Goal: Information Seeking & Learning: Learn about a topic

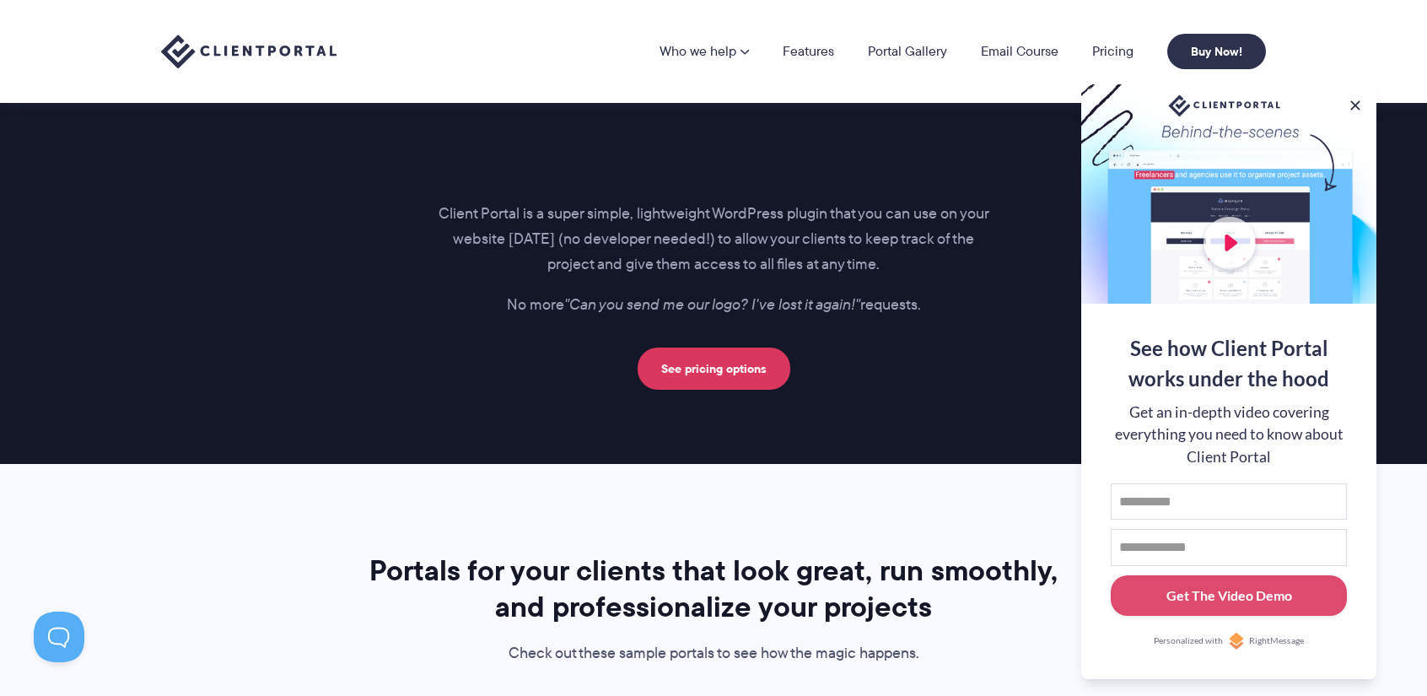
scroll to position [2495, 0]
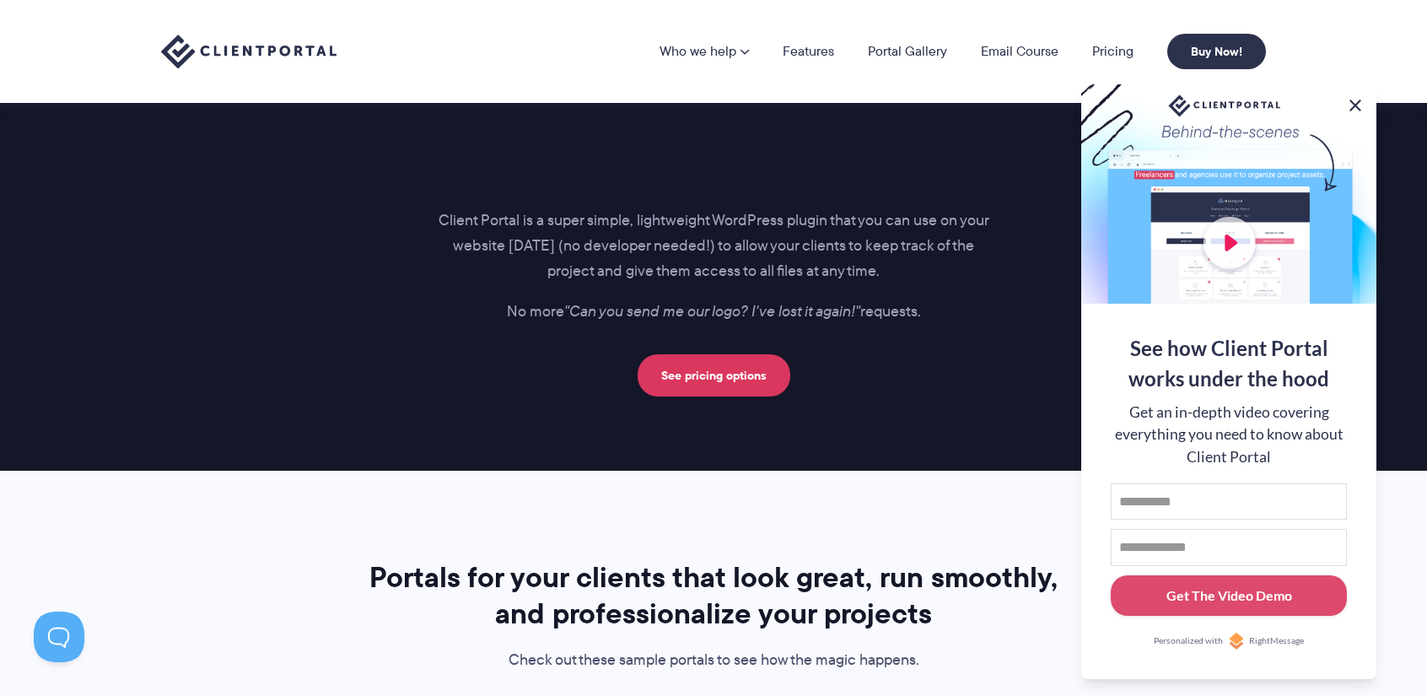
click at [1354, 95] on button at bounding box center [1356, 105] width 20 height 20
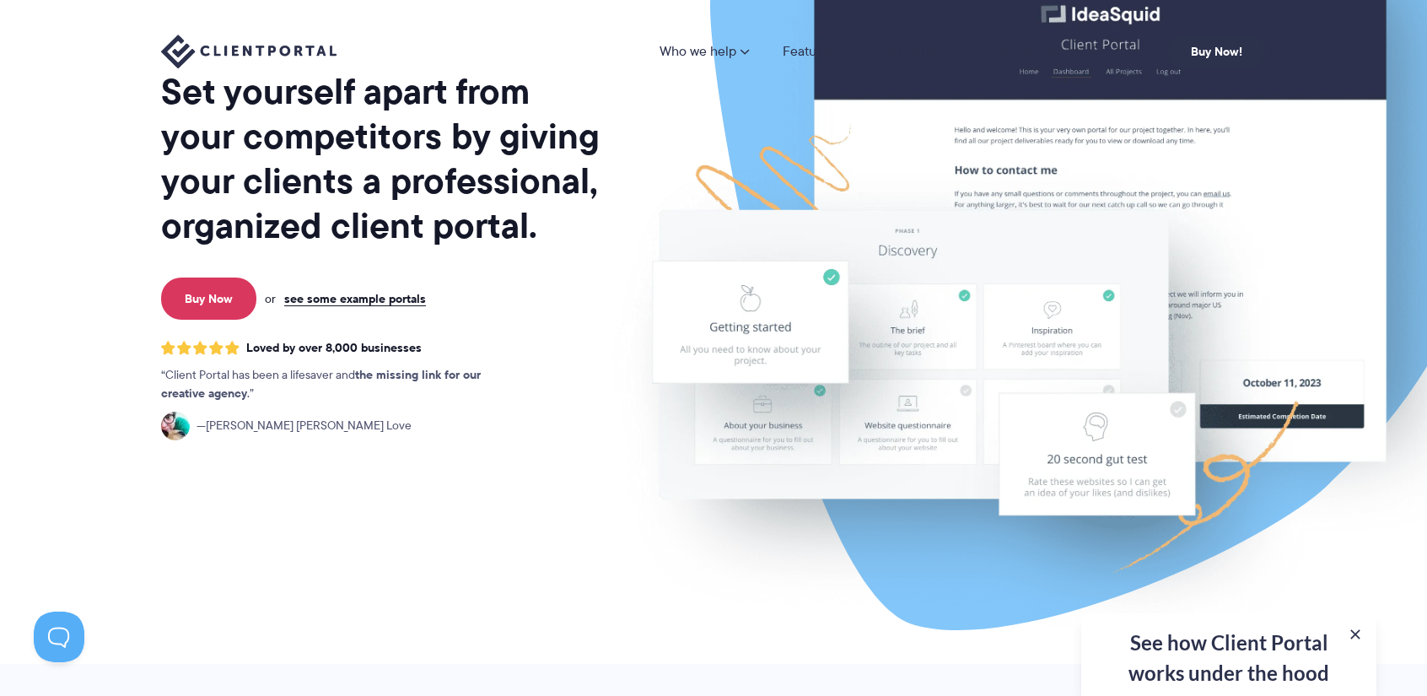
scroll to position [0, 0]
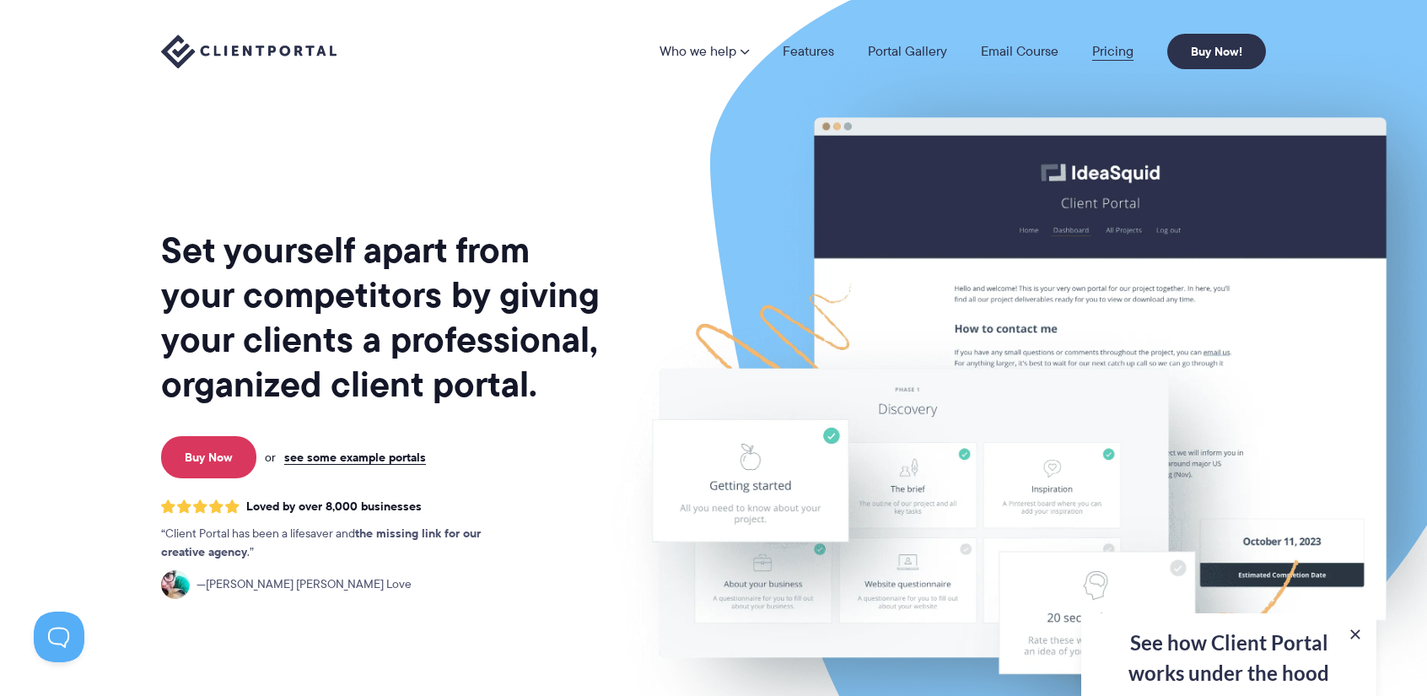
click at [1106, 53] on link "Pricing" at bounding box center [1112, 51] width 41 height 13
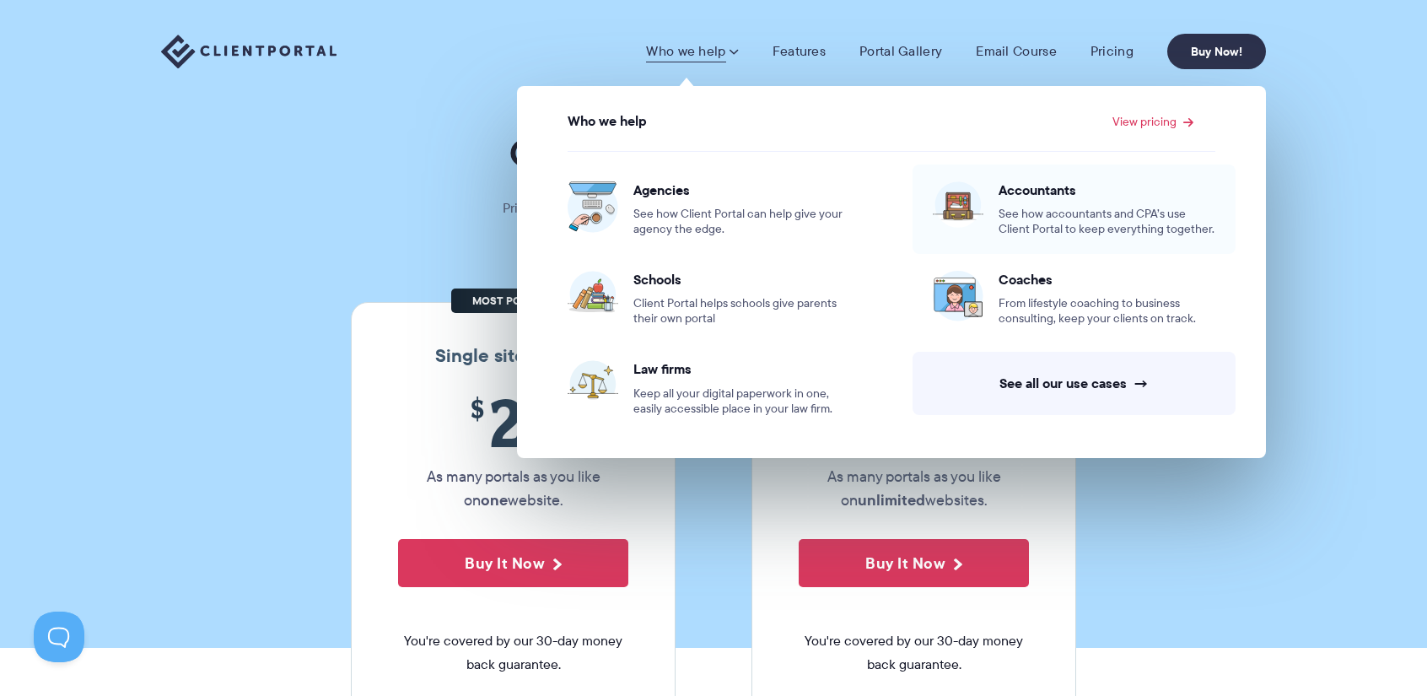
click at [1018, 192] on span "Accountants" at bounding box center [1107, 189] width 217 height 17
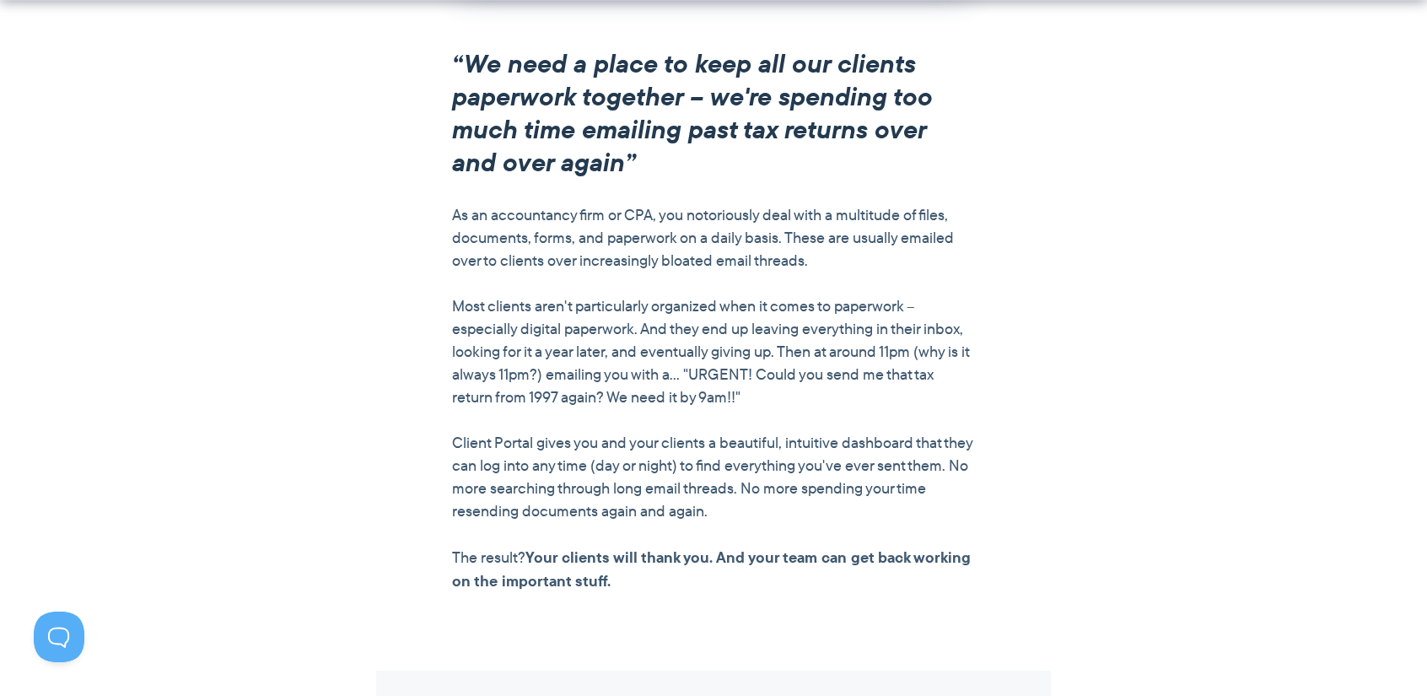
scroll to position [1519, 0]
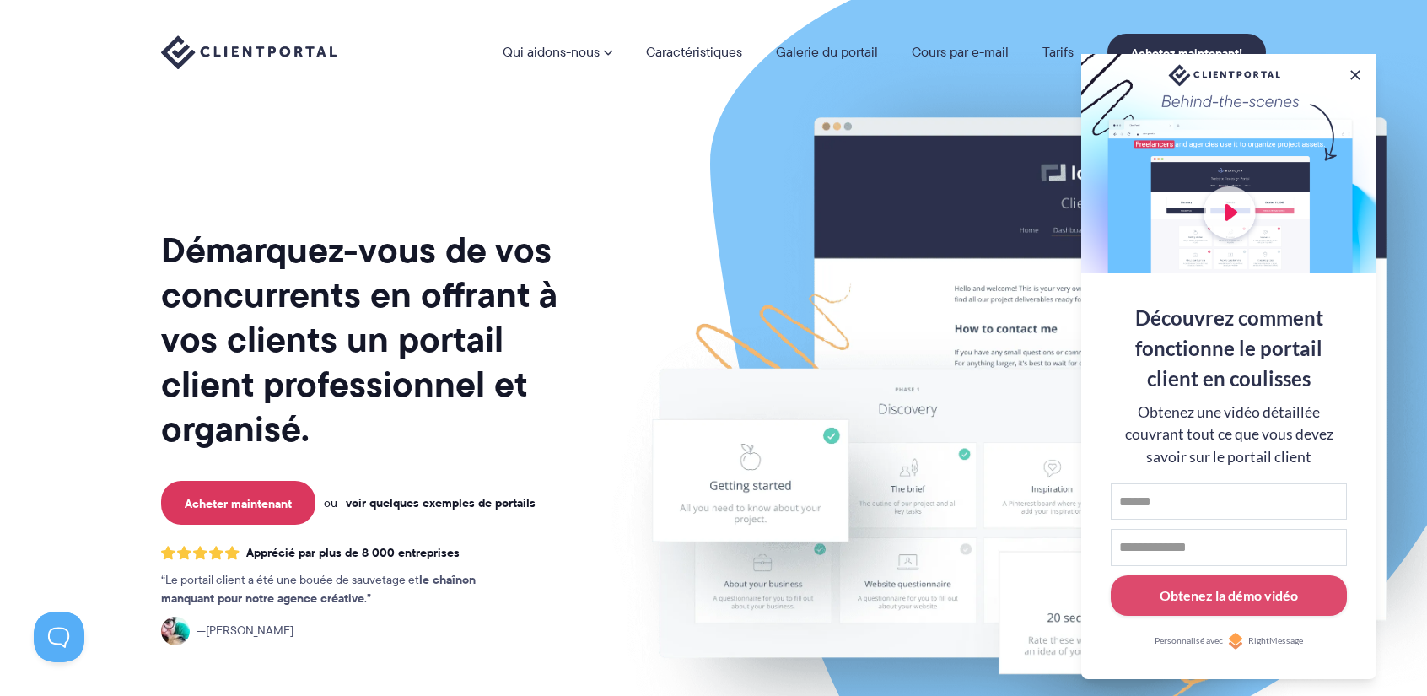
click at [508, 494] on font "voir quelques exemples de portails" at bounding box center [441, 503] width 190 height 19
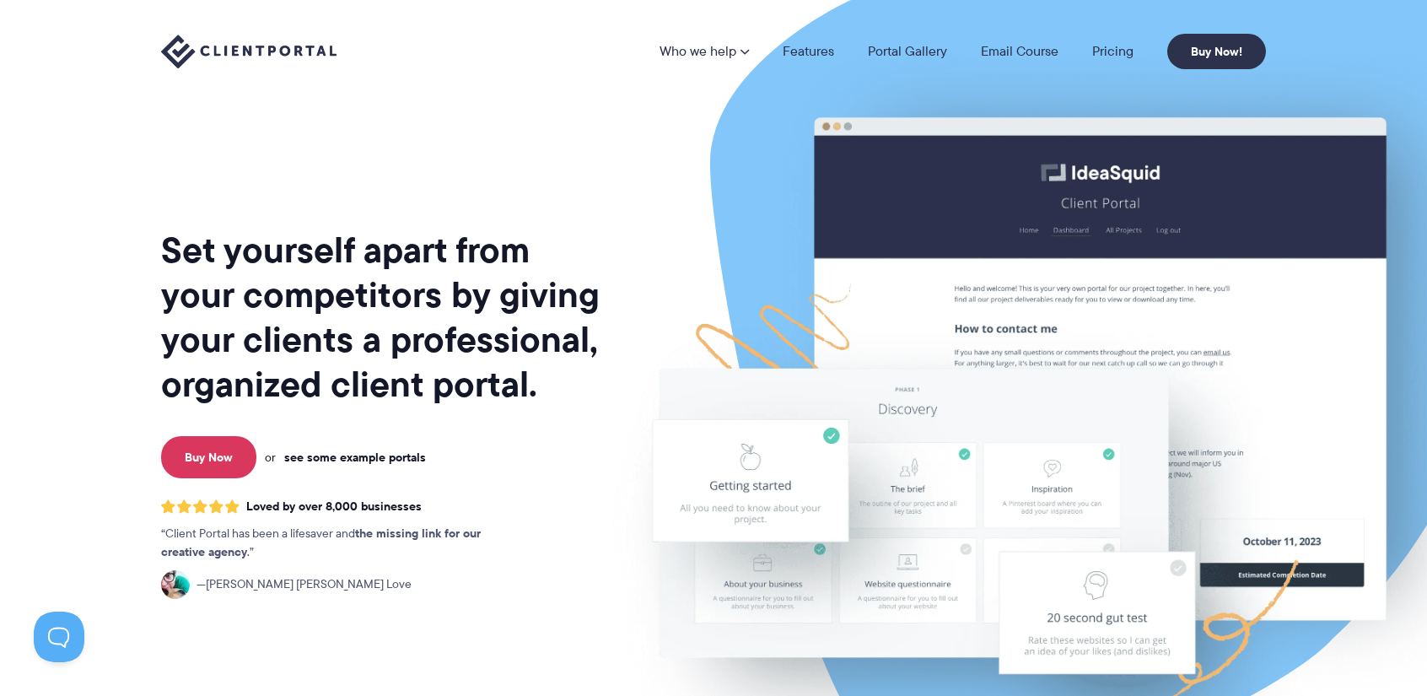
click at [375, 456] on link "see some example portals" at bounding box center [355, 457] width 142 height 15
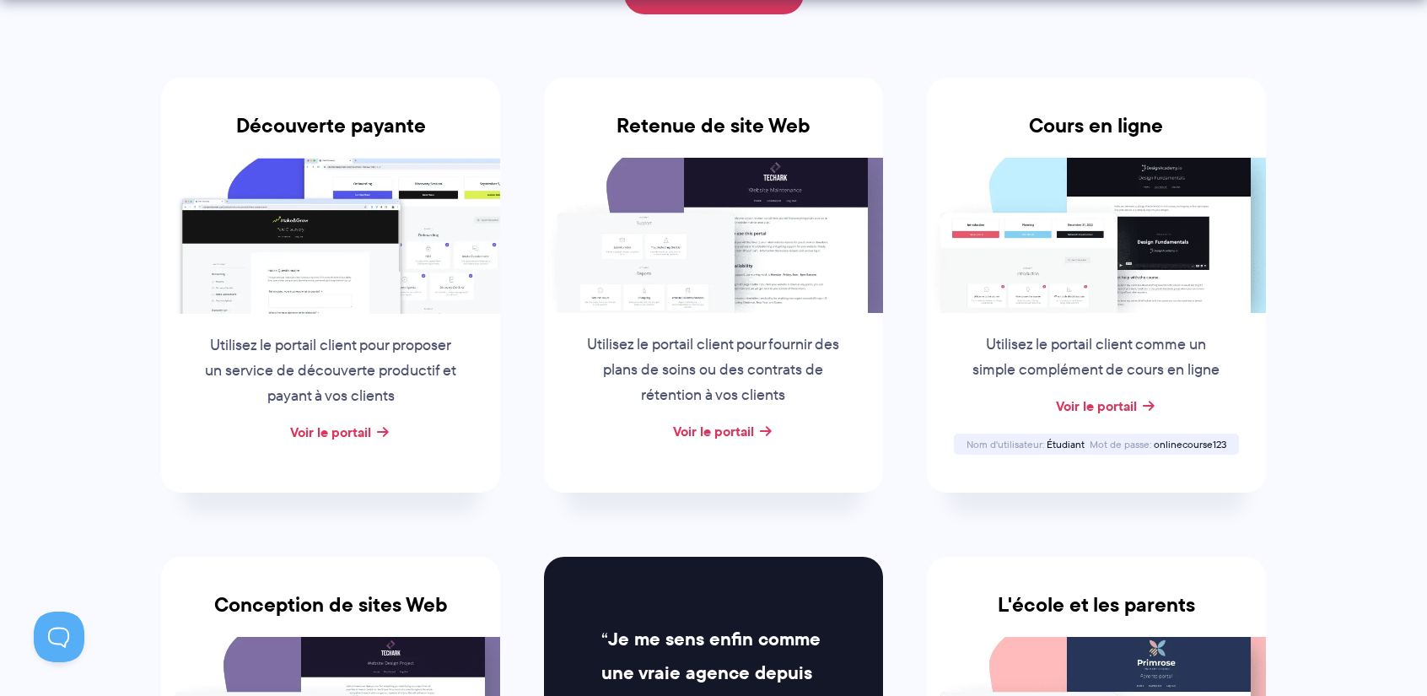
scroll to position [364, 0]
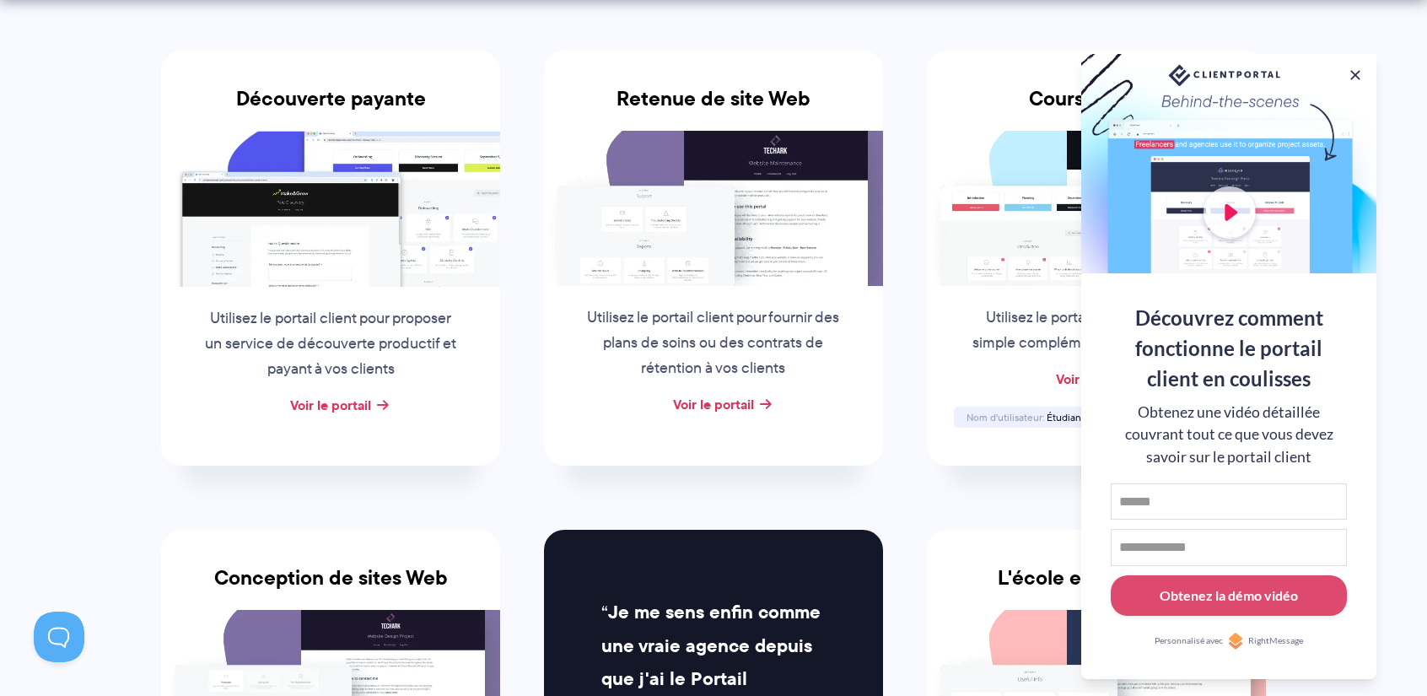
click at [1223, 207] on div at bounding box center [1229, 163] width 295 height 219
click at [1353, 69] on button at bounding box center [1356, 75] width 20 height 20
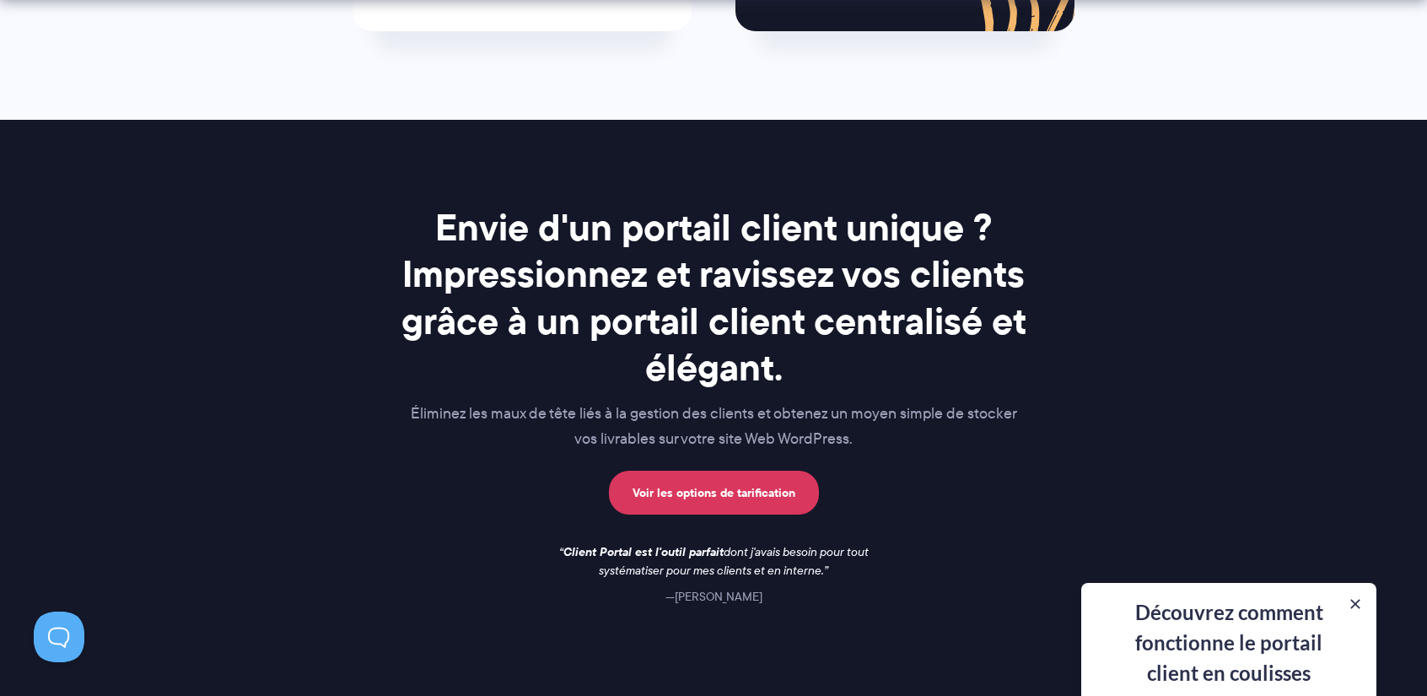
scroll to position [2362, 0]
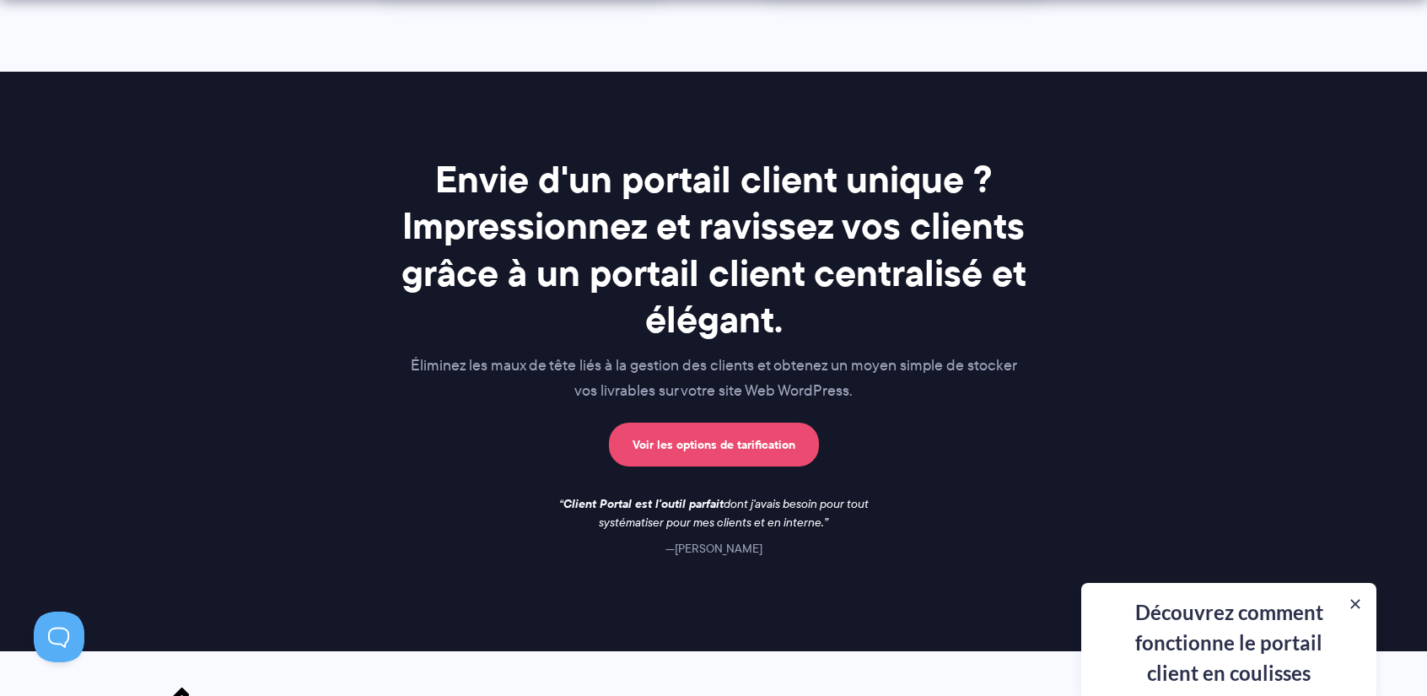
click at [677, 436] on font "Voir les options de tarification" at bounding box center [714, 445] width 163 height 19
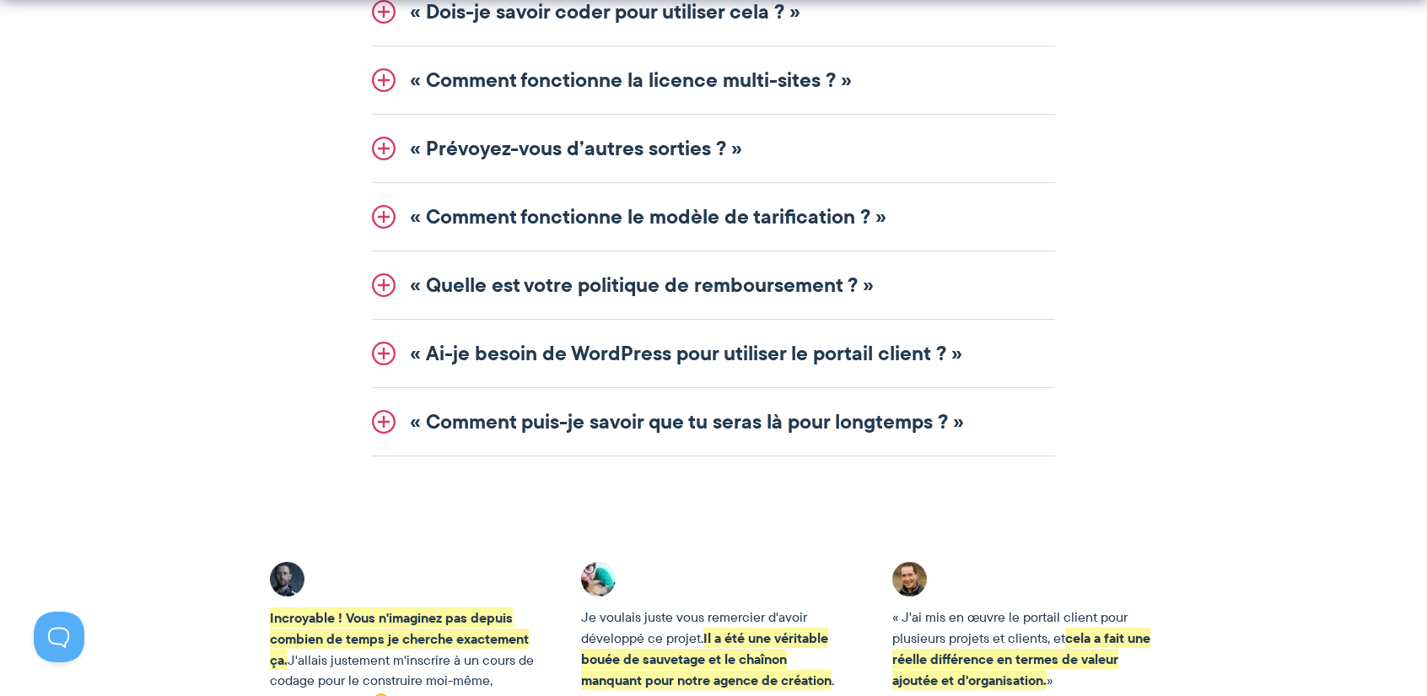
scroll to position [2578, 0]
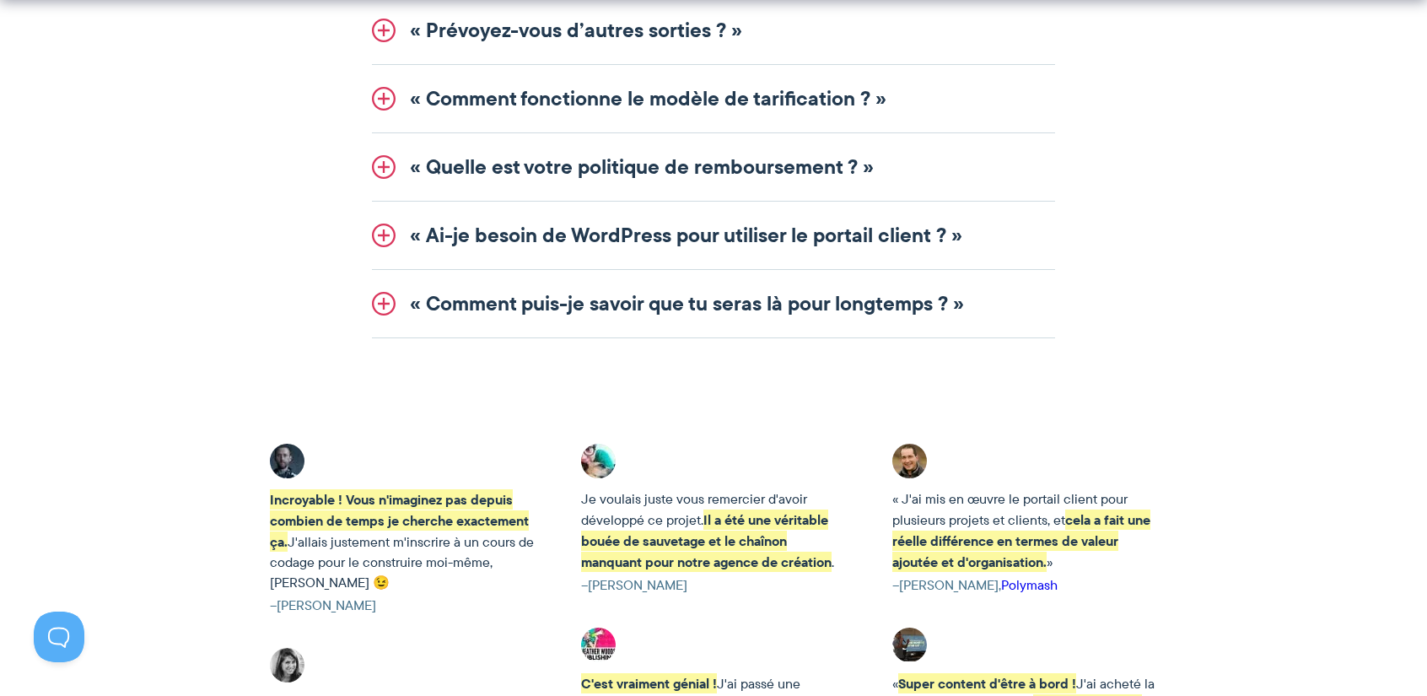
click at [562, 222] on font "« Ai-je besoin de WordPress pour utiliser le portail client ? »" at bounding box center [686, 234] width 553 height 31
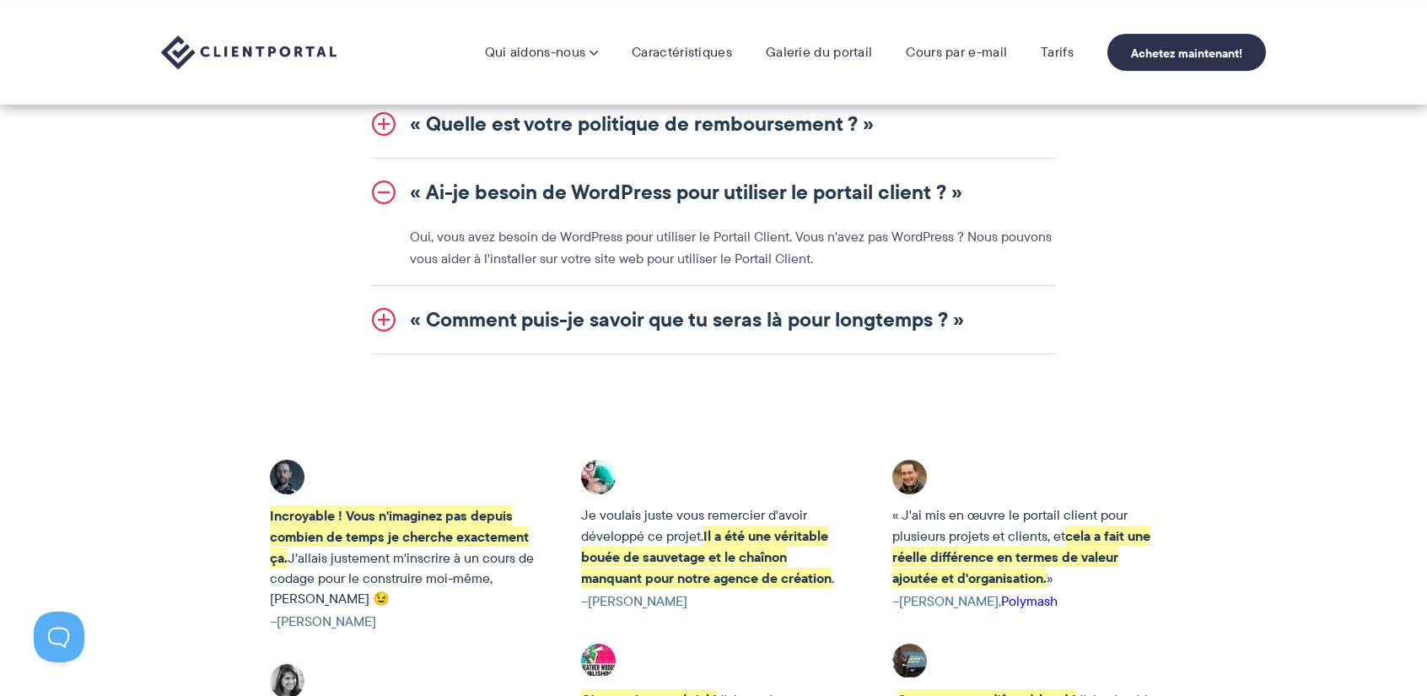
scroll to position [2337, 0]
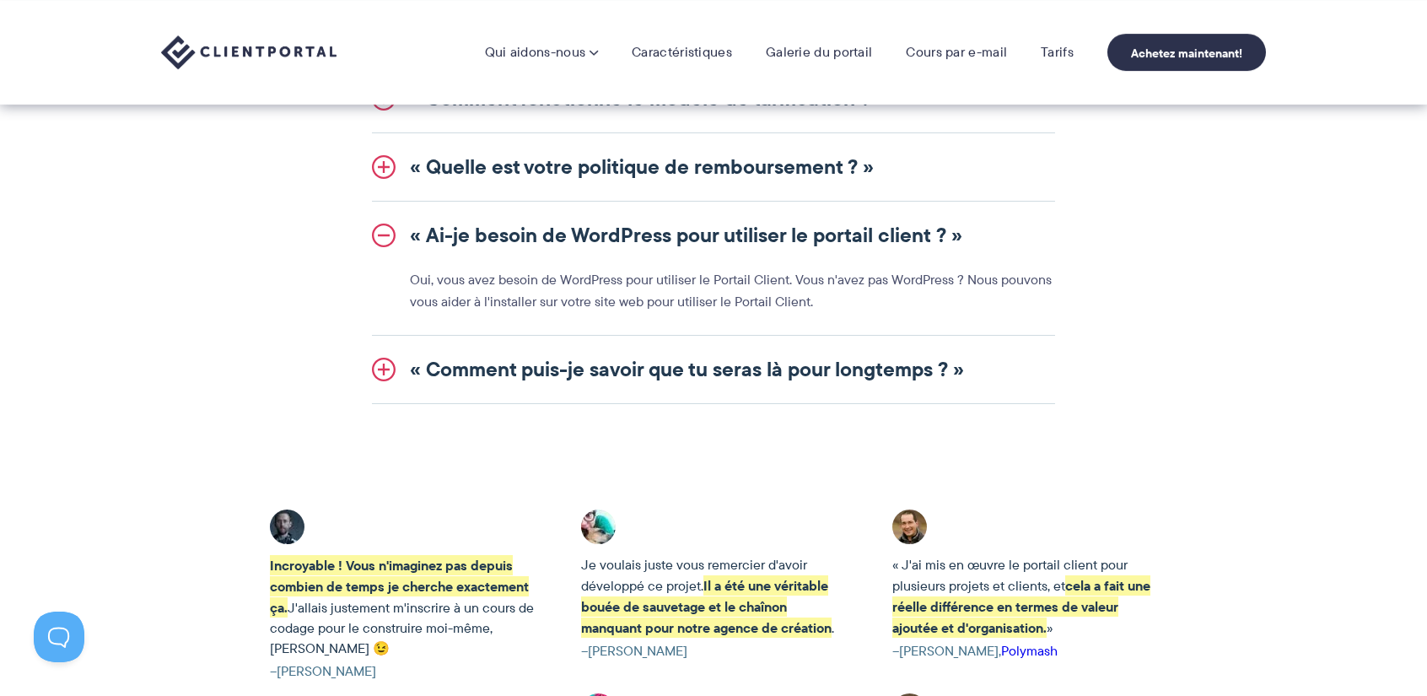
click at [562, 222] on font "« Ai-je besoin de WordPress pour utiliser le portail client ? »" at bounding box center [686, 234] width 553 height 31
click at [574, 364] on font "« Comment puis-je savoir que tu seras là pour longtemps ? »" at bounding box center [687, 368] width 554 height 31
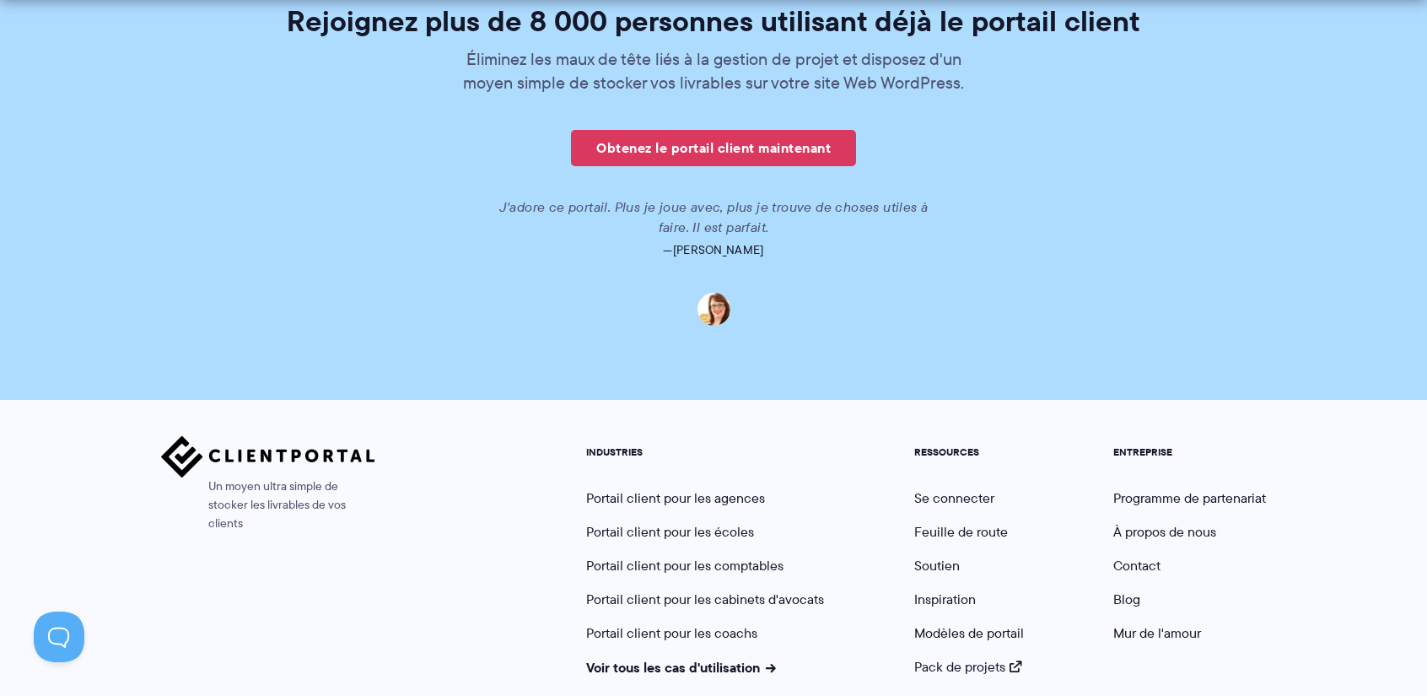
scroll to position [4394, 0]
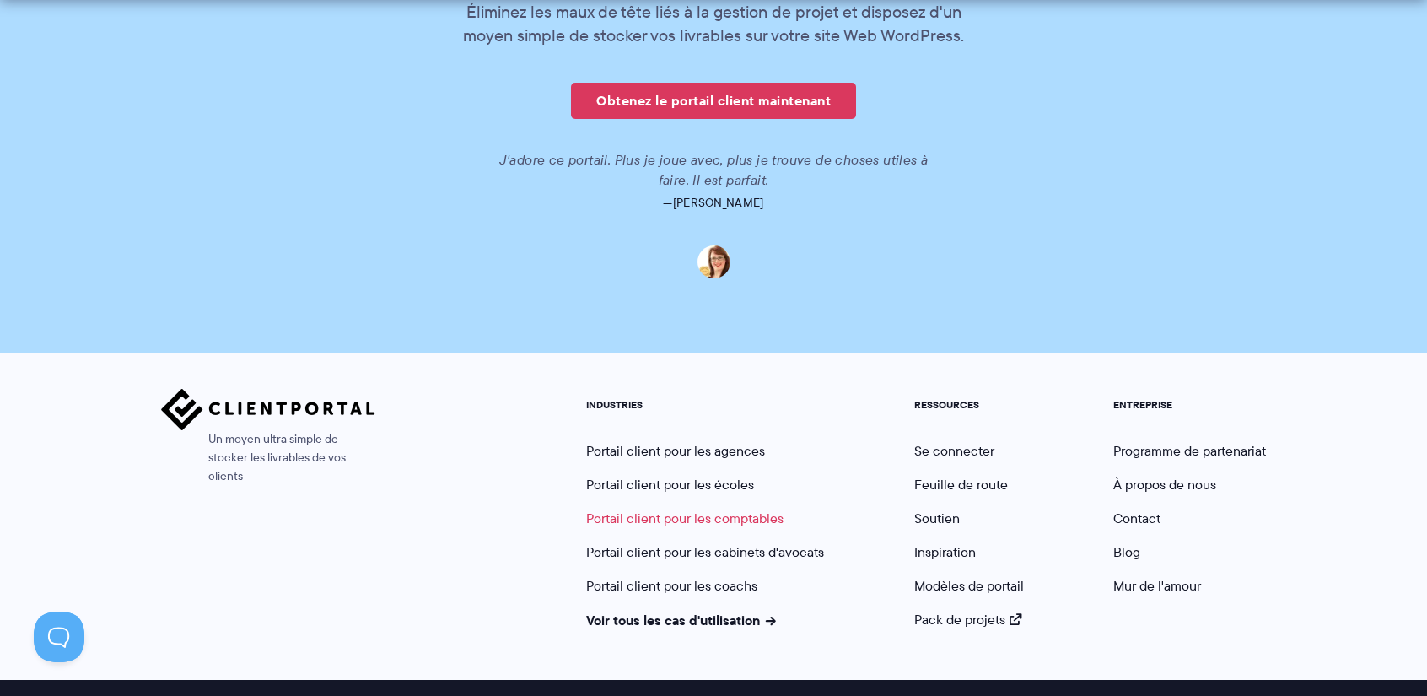
click at [737, 509] on font "Portail client pour les comptables" at bounding box center [684, 518] width 197 height 19
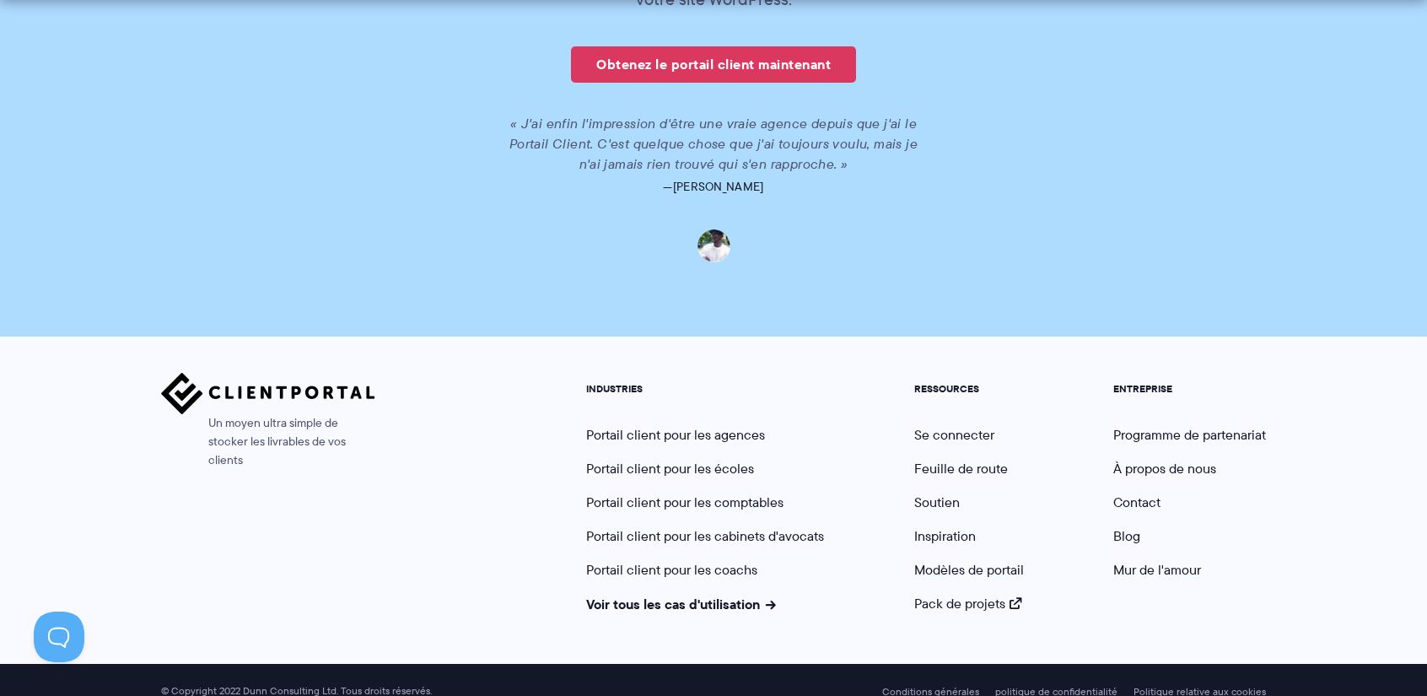
scroll to position [4168, 0]
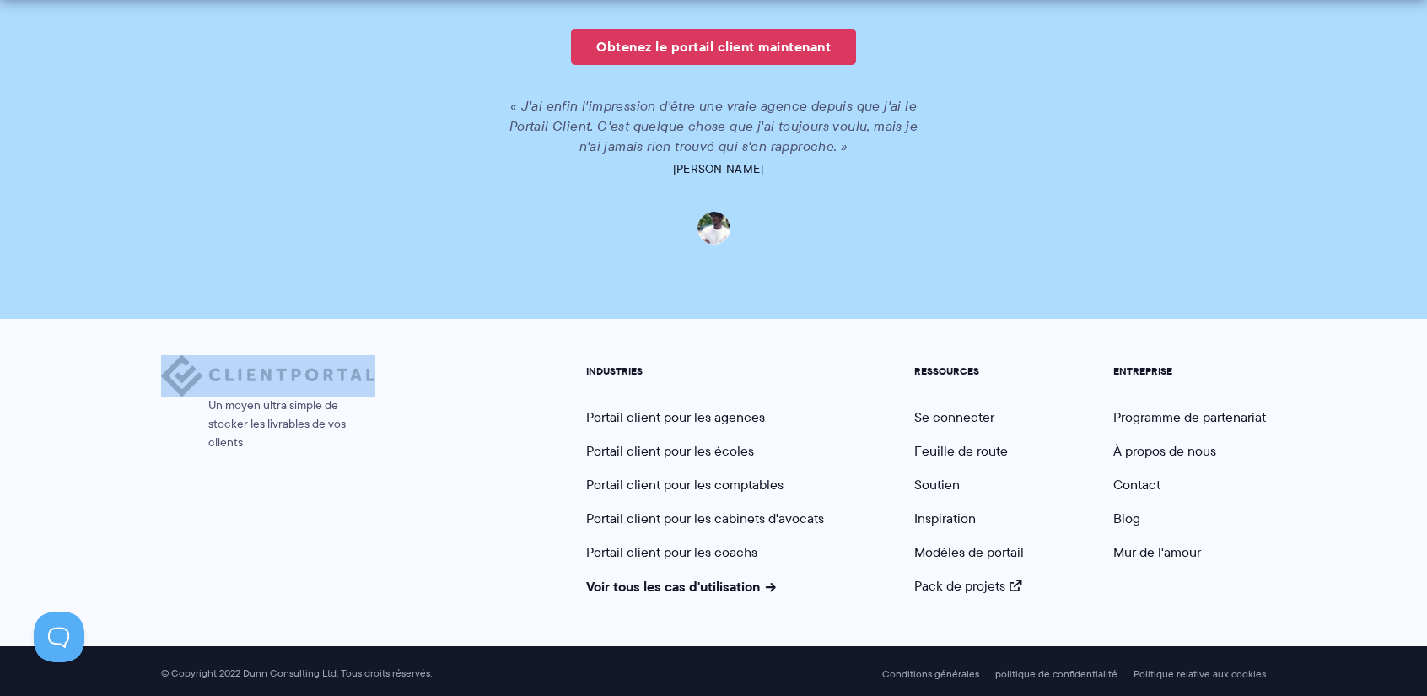
drag, startPoint x: 391, startPoint y: 370, endPoint x: 226, endPoint y: 374, distance: 165.4
click at [226, 374] on div "Un moyen ultra simple de stocker les livrables de vos clients INDUSTRIES Portai…" at bounding box center [713, 475] width 1105 height 240
click at [226, 374] on img at bounding box center [268, 375] width 214 height 41
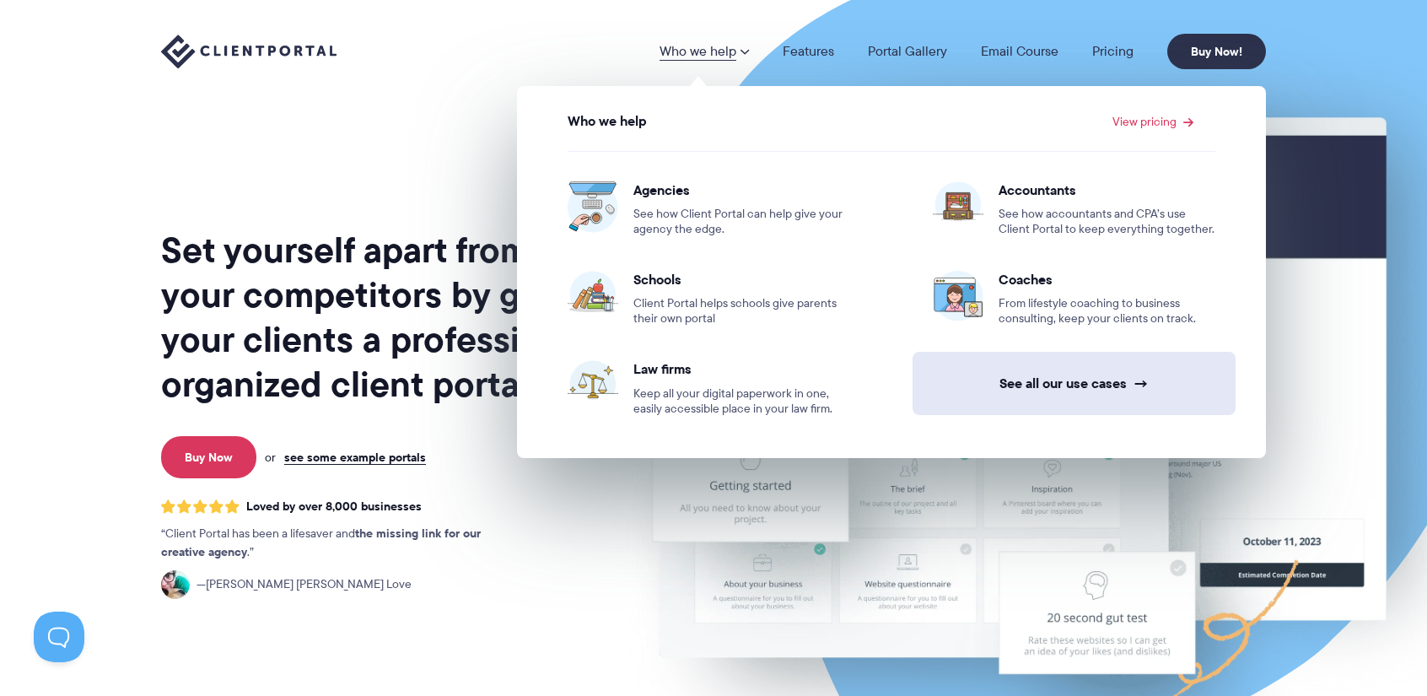
click at [1090, 383] on link "See all our use cases →" at bounding box center [1074, 383] width 323 height 63
